Goal: Check status: Check status

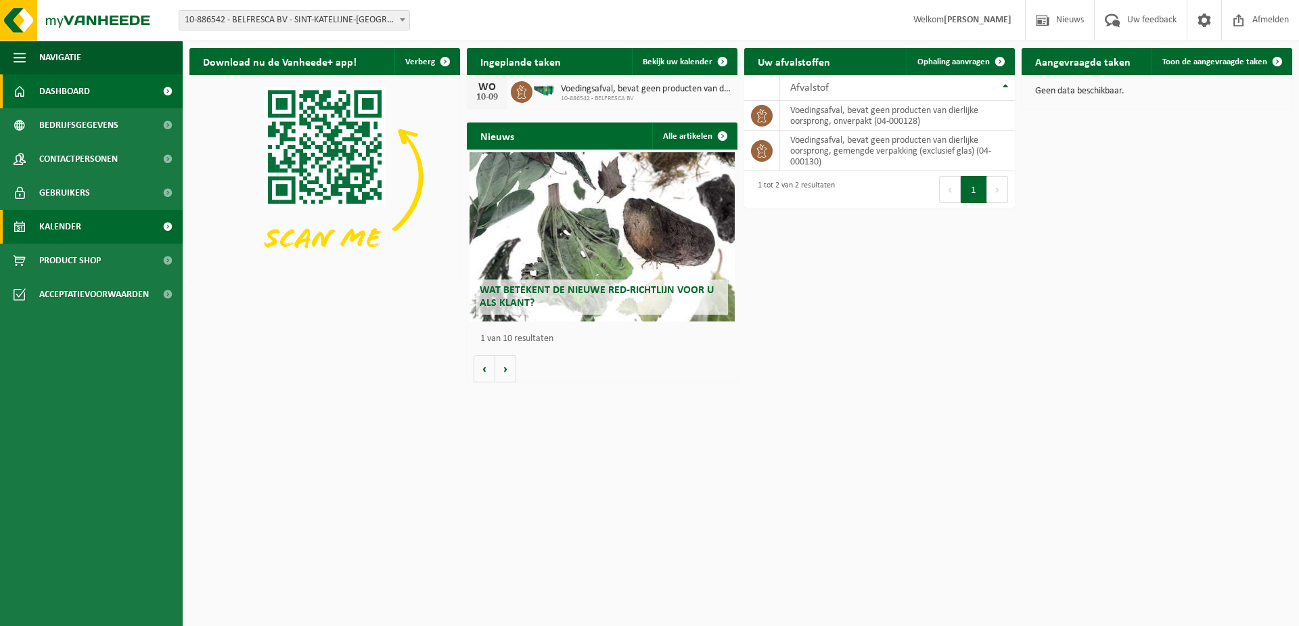
click at [89, 222] on link "Kalender" at bounding box center [91, 227] width 183 height 34
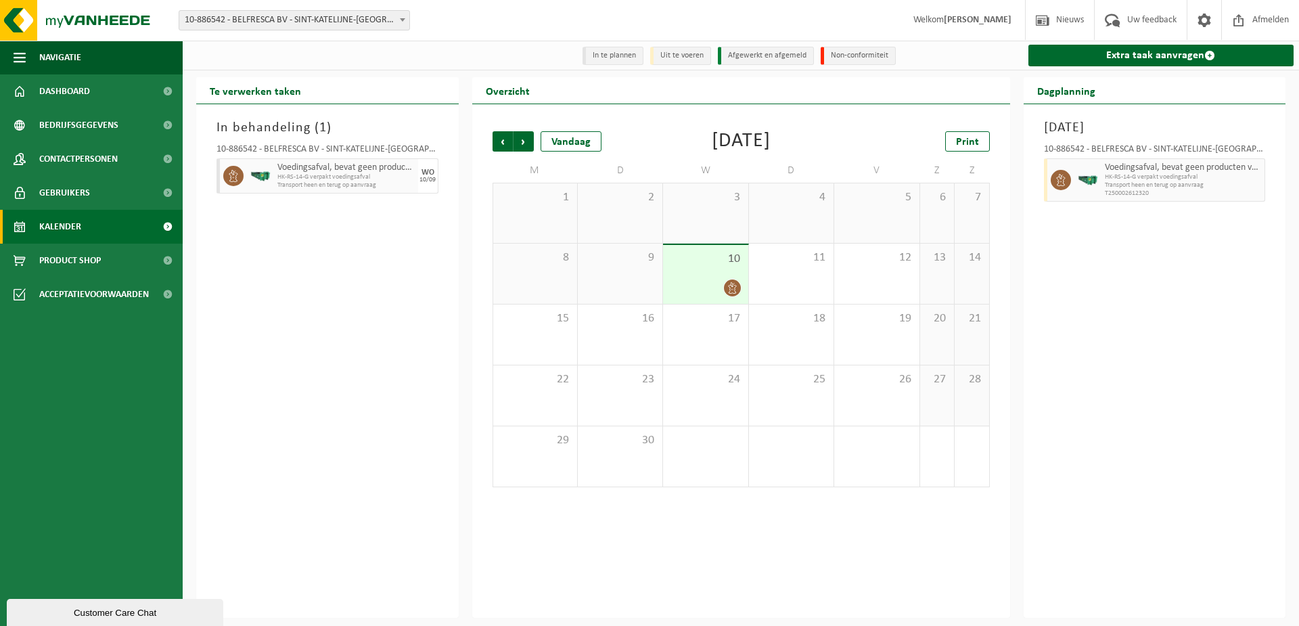
click at [354, 173] on span "Voedingsafval, bevat geen producten van dierlijke oorsprong, gemengde verpakkin…" at bounding box center [345, 167] width 137 height 11
click at [407, 181] on span "HK-RS-14-G verpakt voedingsafval" at bounding box center [345, 177] width 137 height 8
click at [725, 272] on div "10" at bounding box center [705, 274] width 85 height 59
click at [363, 158] on div "10-886542 - BELFRESCA BV - SINT-KATELIJNE-[GEOGRAPHIC_DATA]" at bounding box center [328, 152] width 222 height 14
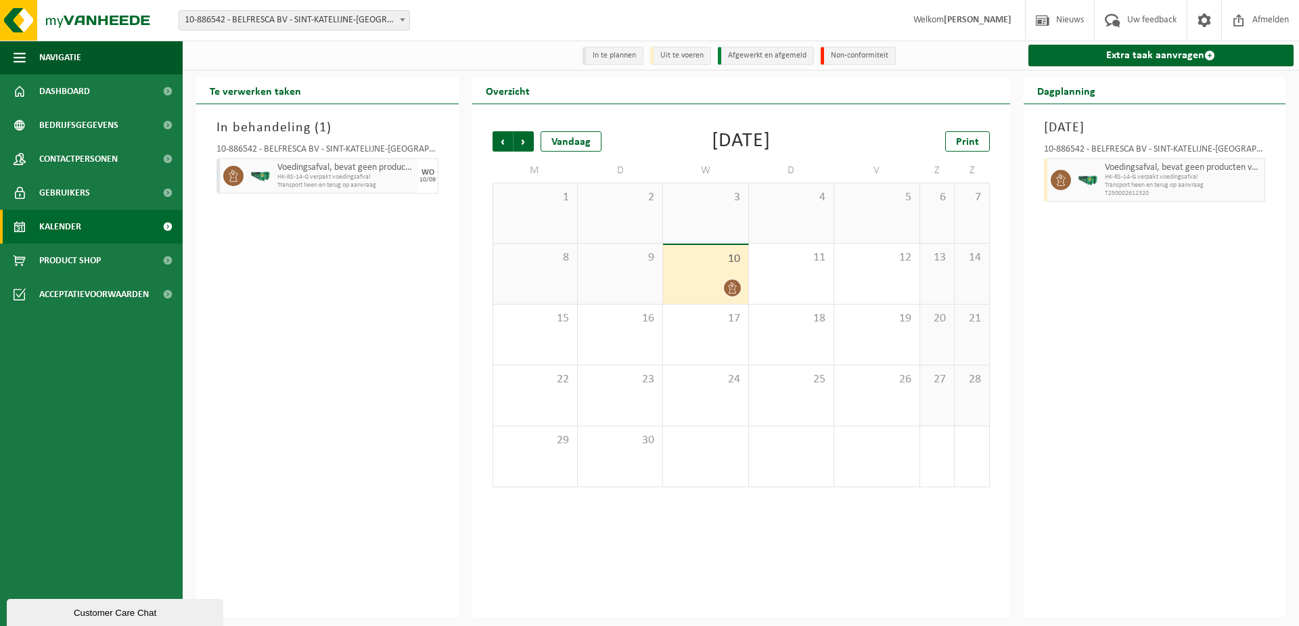
click at [415, 181] on div "Voedingsafval, bevat geen producten van dierlijke oorsprong, gemengde verpakkin…" at bounding box center [346, 175] width 144 height 35
click at [447, 171] on div "In behandeling ( 1 ) 10-886542 - BELFRESCA BV - SINT-KATELIJNE-WAVER Voedingsaf…" at bounding box center [327, 361] width 263 height 514
click at [388, 187] on span "Transport heen en terug op aanvraag" at bounding box center [345, 185] width 137 height 8
